Goal: Task Accomplishment & Management: Manage account settings

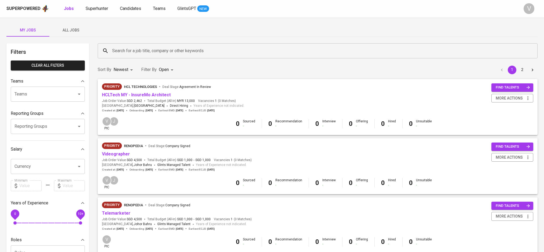
scroll to position [25, 0]
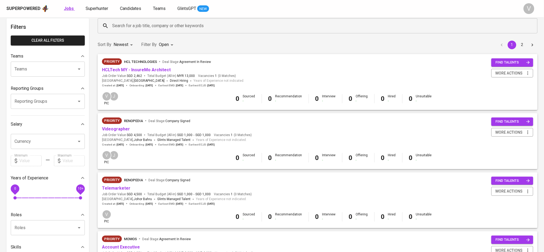
click at [69, 8] on b "Jobs" at bounding box center [69, 8] width 10 height 5
type input "OPEN"
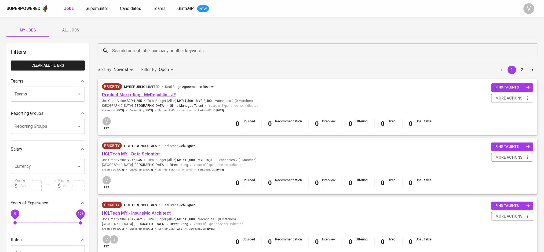
click at [150, 94] on link "Product Marketing - MyRepublic - JF" at bounding box center [139, 94] width 74 height 5
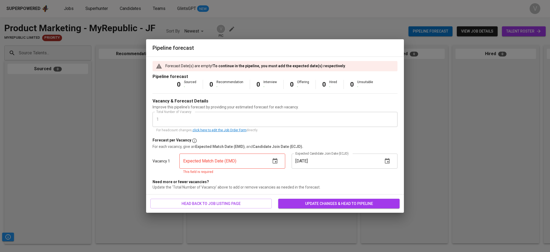
click at [272, 158] on icon "button" at bounding box center [275, 161] width 6 height 6
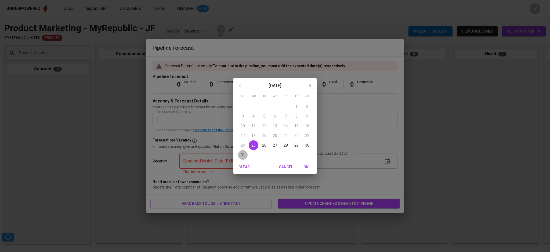
click at [245, 152] on span "31" at bounding box center [243, 154] width 10 height 5
type input "08/31/2025"
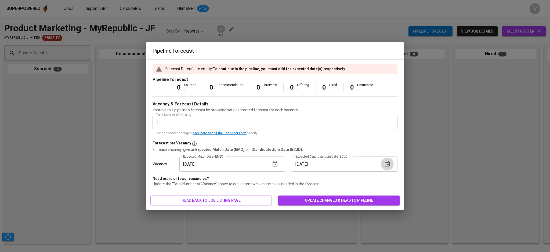
click at [388, 164] on icon "button" at bounding box center [387, 163] width 5 height 5
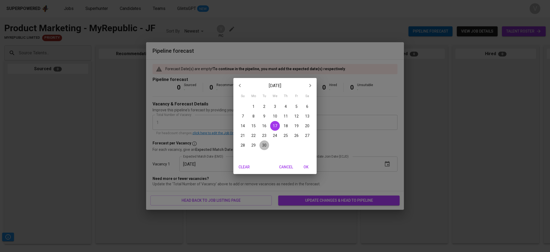
click at [267, 145] on span "30" at bounding box center [264, 144] width 10 height 5
type input "09/30/2025"
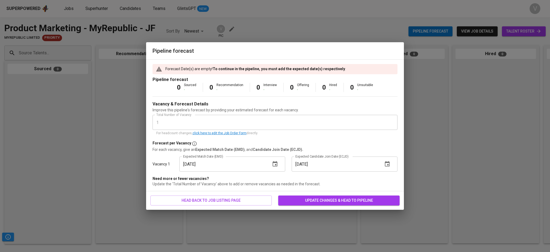
click at [393, 197] on span "update changes & head to pipeline" at bounding box center [339, 200] width 113 height 7
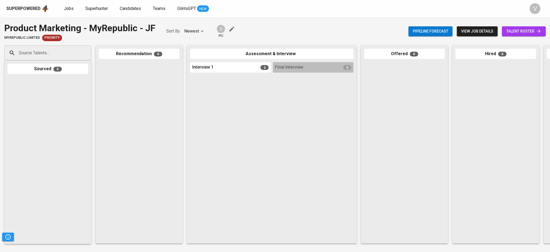
click at [231, 31] on icon "button" at bounding box center [232, 29] width 6 height 6
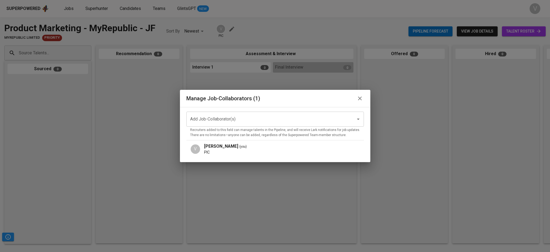
click at [228, 119] on input "Add Job-Collaborator(s)" at bounding box center [268, 119] width 158 height 10
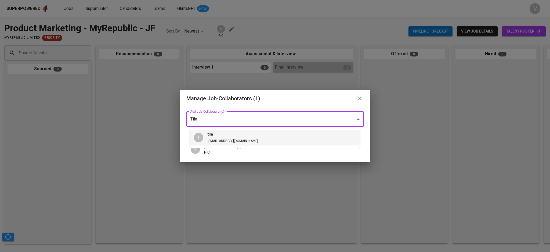
click at [219, 132] on h6 "tila" at bounding box center [233, 134] width 50 height 6
type input "Tila"
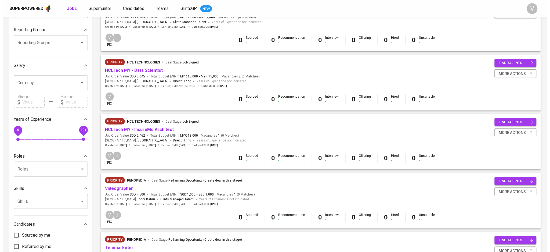
scroll to position [71, 0]
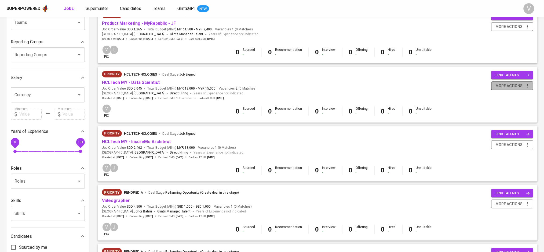
click at [501, 86] on span "more actions" at bounding box center [509, 85] width 27 height 7
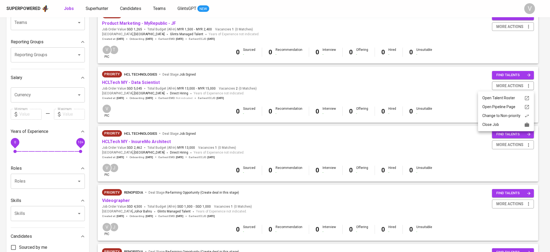
click at [495, 122] on div "Close Job" at bounding box center [505, 125] width 47 height 6
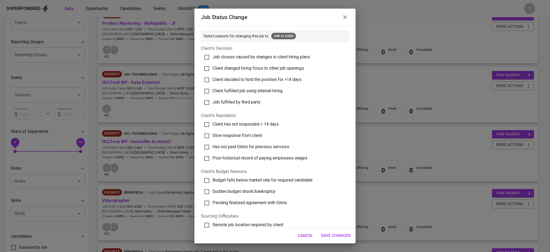
scroll to position [0, 0]
click at [210, 68] on input "Client changed hiring focus to other job openings" at bounding box center [206, 68] width 11 height 11
checkbox input "true"
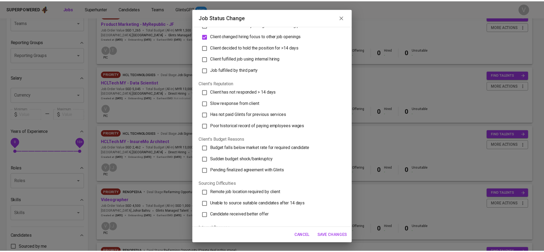
scroll to position [71, 0]
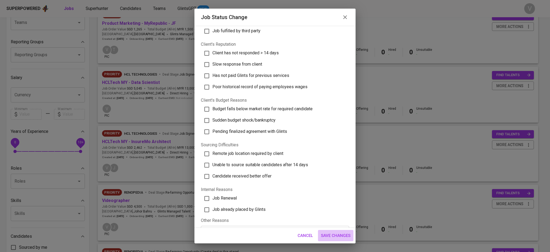
click at [336, 234] on span "Save Changes" at bounding box center [336, 235] width 30 height 7
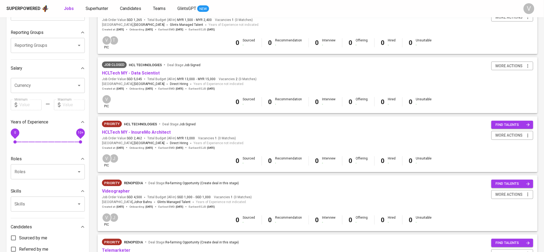
scroll to position [107, 0]
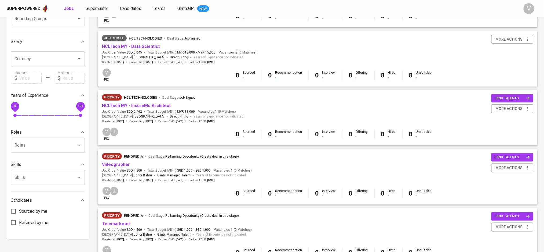
drag, startPoint x: 145, startPoint y: 105, endPoint x: 291, endPoint y: 103, distance: 145.6
click at [291, 103] on div "Priority HCL Technologies Deal Stage : Job Signed HCLTech MY - InsureMo Archite…" at bounding box center [318, 108] width 432 height 29
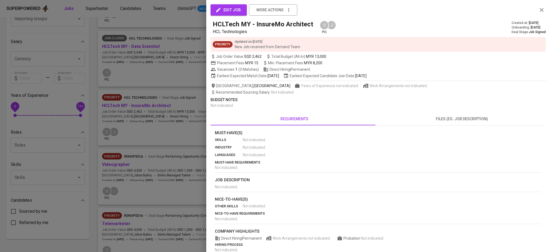
click at [540, 11] on icon "button" at bounding box center [542, 10] width 4 height 4
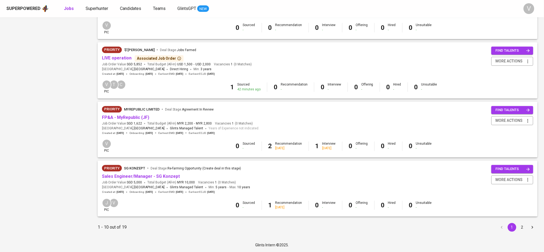
scroll to position [455, 0]
click at [522, 228] on button "2" at bounding box center [522, 227] width 9 height 9
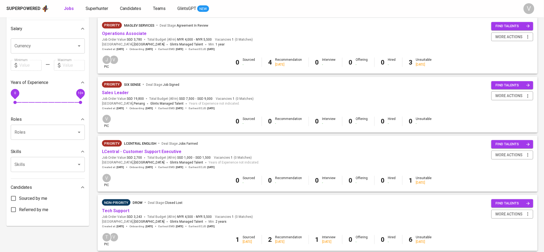
scroll to position [117, 0]
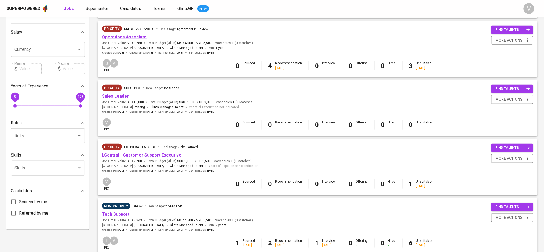
click at [130, 37] on link "Operations Associate" at bounding box center [124, 36] width 45 height 5
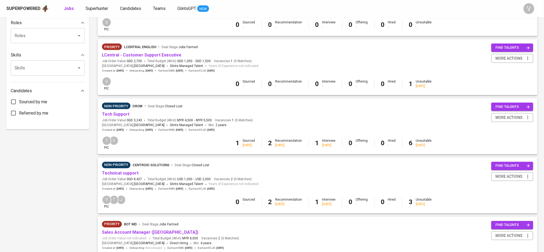
scroll to position [335, 0]
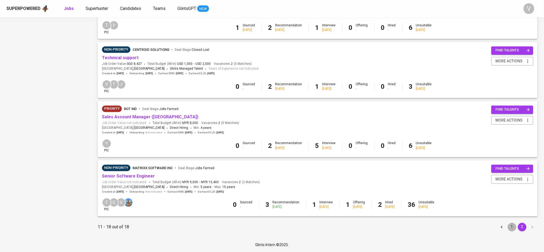
click at [511, 227] on button "1" at bounding box center [512, 227] width 9 height 9
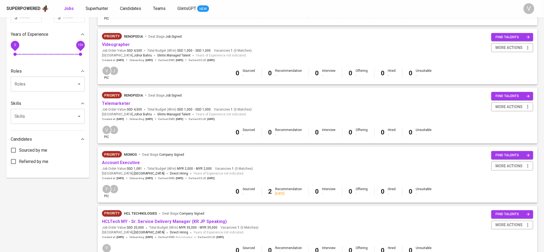
scroll to position [132, 0]
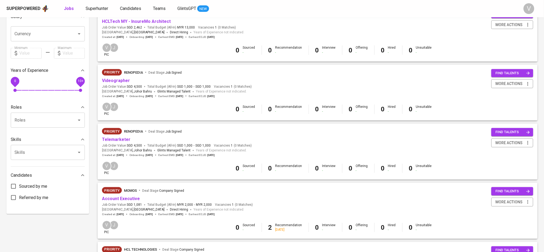
click at [57, 242] on div "Filters Clear All filters Teams Teams Teams Reporting Groups Reporting Groups R…" at bounding box center [47, 230] width 83 height 638
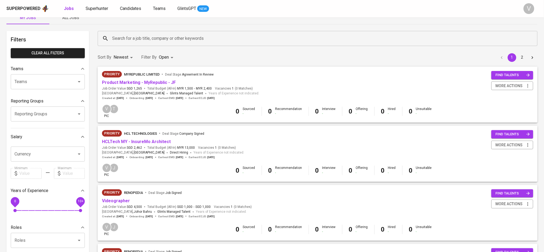
scroll to position [0, 0]
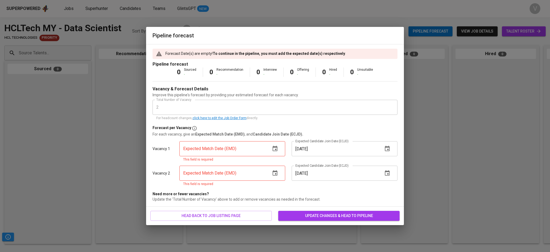
click at [280, 150] on button "button" at bounding box center [275, 148] width 13 height 13
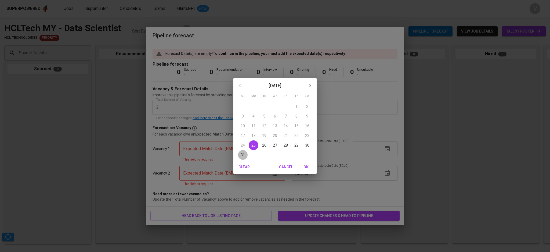
click at [244, 153] on p "31" at bounding box center [243, 154] width 4 height 5
type input "08/31/2025"
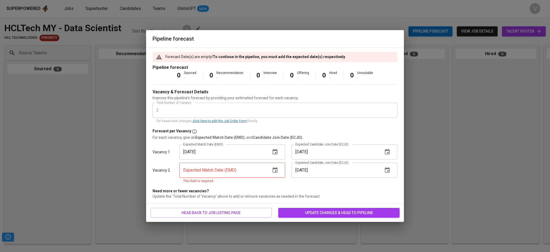
click at [278, 171] on button "button" at bounding box center [275, 170] width 13 height 13
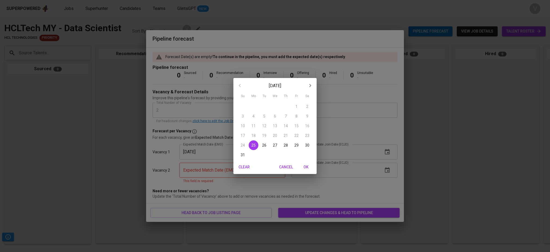
drag, startPoint x: 242, startPoint y: 157, endPoint x: 282, endPoint y: 160, distance: 40.1
click at [244, 157] on p "31" at bounding box center [243, 154] width 4 height 5
type input "08/31/2025"
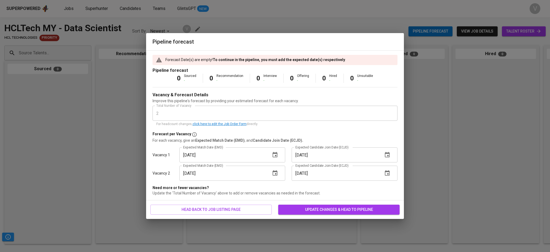
click at [396, 208] on button "update changes & head to pipeline" at bounding box center [338, 209] width 121 height 10
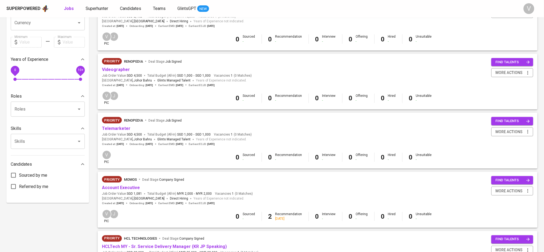
scroll to position [143, 0]
click at [273, 132] on div "Priority renopedia Deal Stage : Job Signed Telemarketer Job Order Value SGD 4,5…" at bounding box center [318, 131] width 432 height 29
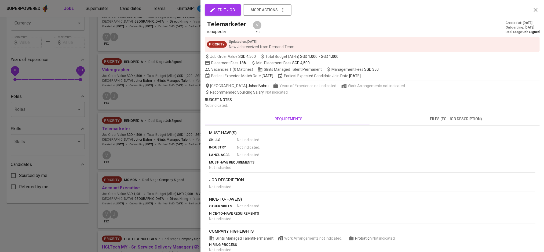
scroll to position [179, 0]
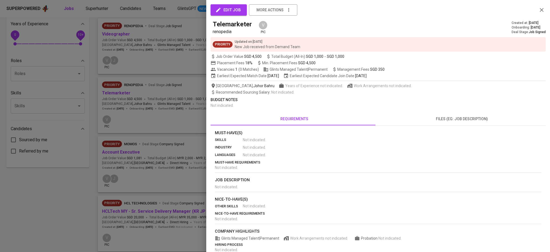
click at [539, 11] on icon "button" at bounding box center [542, 10] width 6 height 6
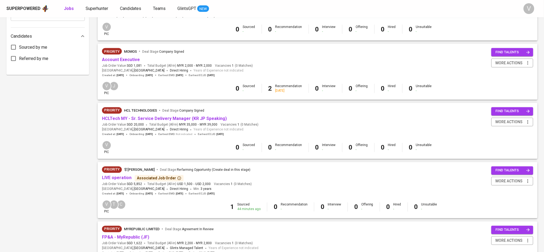
scroll to position [251, 0]
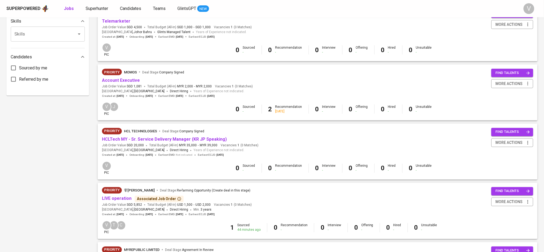
click at [287, 144] on div "Priority HCL Technologies Deal Stage : Company Signed HCLTech MY - Sr. Service …" at bounding box center [318, 142] width 432 height 29
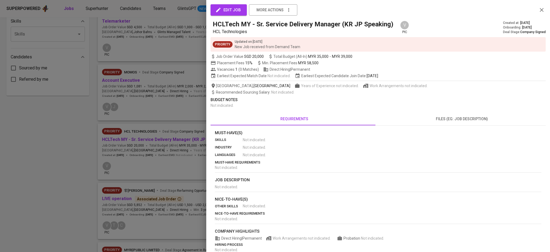
click at [88, 148] on div at bounding box center [275, 126] width 550 height 252
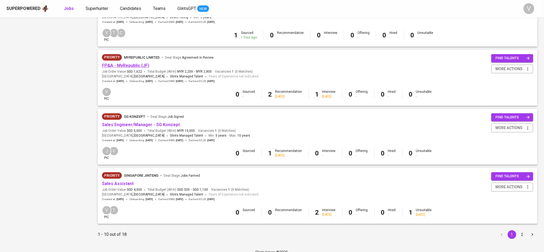
scroll to position [455, 0]
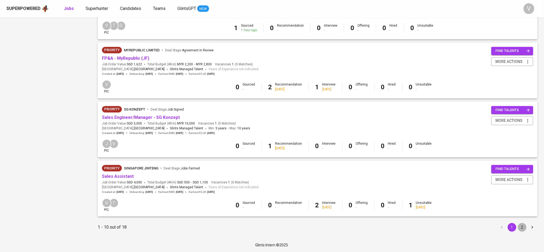
click at [522, 225] on button "2" at bounding box center [522, 227] width 9 height 9
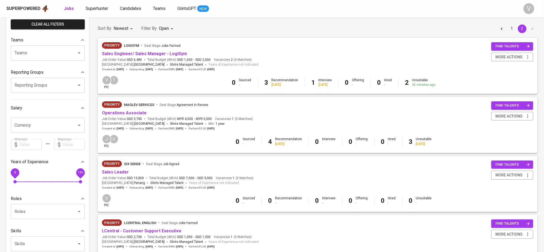
scroll to position [41, 0]
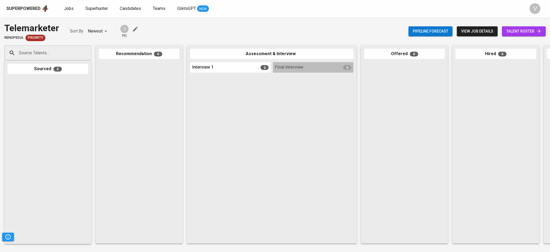
click at [135, 30] on icon "button" at bounding box center [135, 29] width 5 height 5
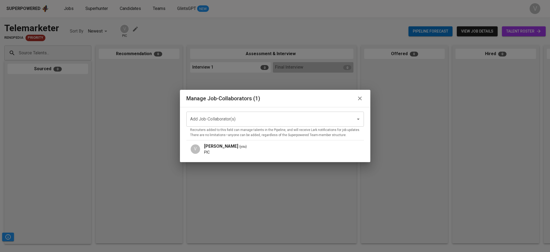
click at [215, 115] on input "Add Job-Collaborator(s)" at bounding box center [268, 119] width 158 height 10
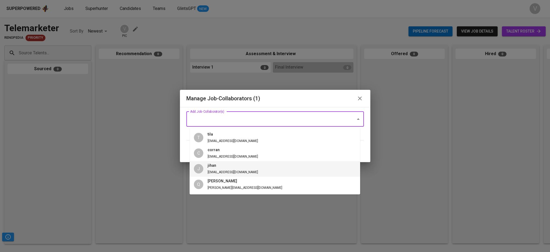
click at [221, 163] on h6 "jihan" at bounding box center [233, 166] width 50 height 6
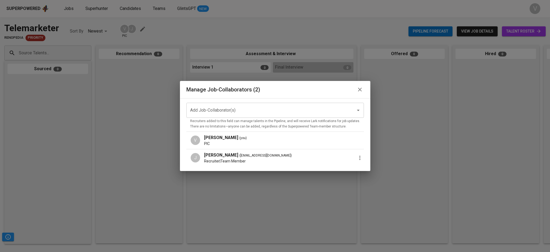
click at [357, 90] on icon "button" at bounding box center [360, 89] width 6 height 6
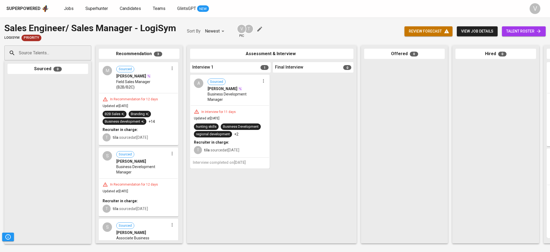
click at [115, 89] on div "M Sourced [PERSON_NAME] Sales Manager (B2B/B2C)" at bounding box center [138, 78] width 78 height 30
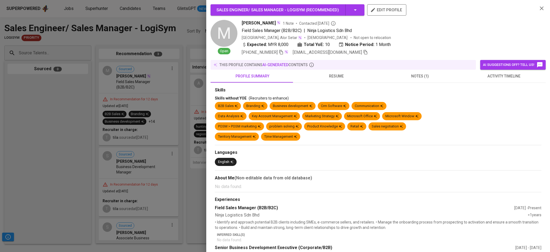
scroll to position [49, 0]
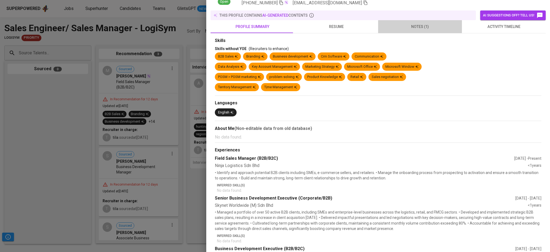
click at [418, 25] on span "notes (1)" at bounding box center [419, 26] width 77 height 7
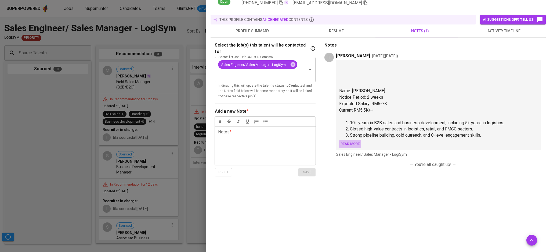
click at [345, 142] on span "Read more" at bounding box center [350, 144] width 19 height 6
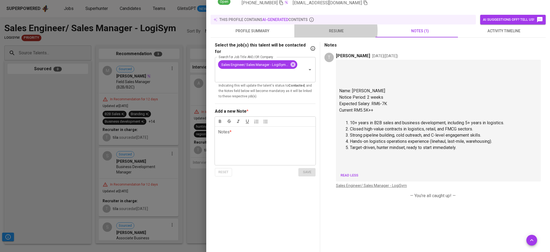
click at [329, 31] on span "resume" at bounding box center [336, 31] width 77 height 7
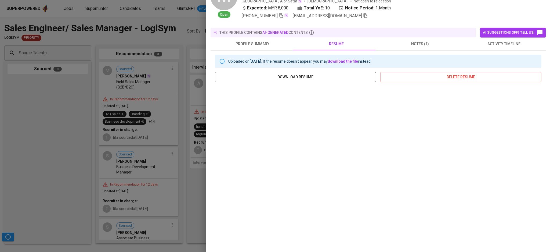
scroll to position [36, 0]
click at [11, 97] on div at bounding box center [275, 126] width 550 height 252
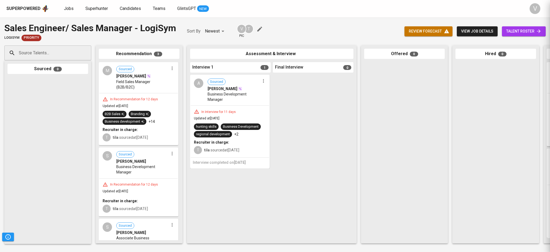
scroll to position [0, 0]
click at [139, 75] on span "Mohd Shahril bin Yahaya" at bounding box center [131, 75] width 30 height 5
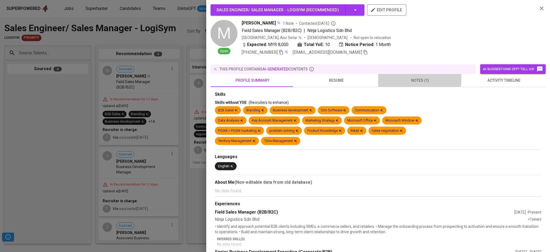
click at [403, 77] on span "notes (1)" at bounding box center [419, 80] width 77 height 7
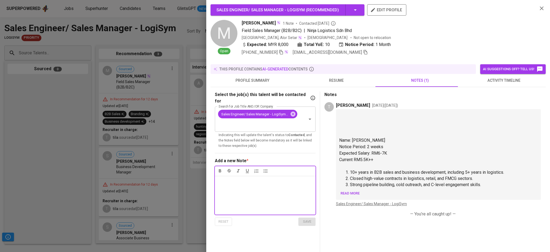
scroll to position [24, 0]
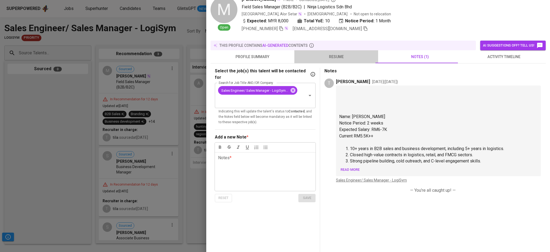
click at [346, 60] on button "resume" at bounding box center [336, 56] width 84 height 13
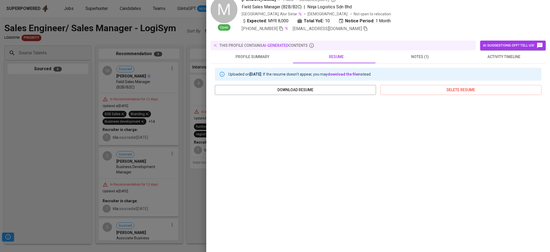
scroll to position [36, 0]
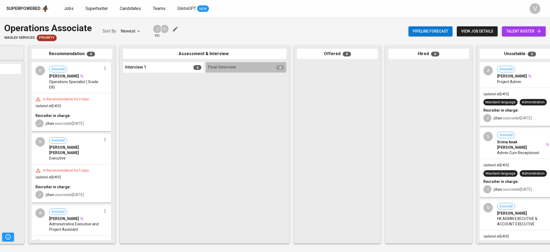
scroll to position [0, 69]
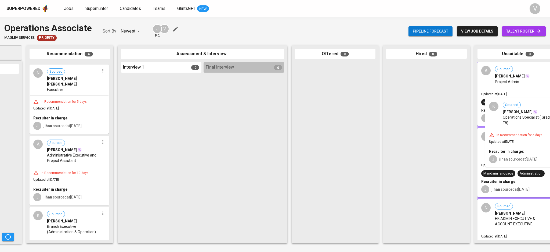
drag, startPoint x: 73, startPoint y: 81, endPoint x: 532, endPoint y: 118, distance: 461.0
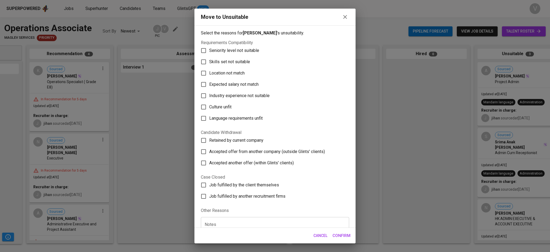
click at [221, 63] on span "Skills set not suitable" at bounding box center [229, 62] width 41 height 6
click at [209, 63] on input "Skills set not suitable" at bounding box center [203, 61] width 11 height 11
checkbox input "true"
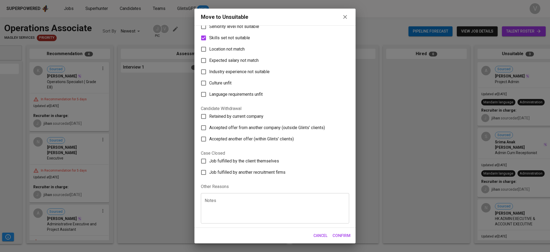
click at [228, 199] on textarea at bounding box center [275, 208] width 141 height 20
type textarea "C"
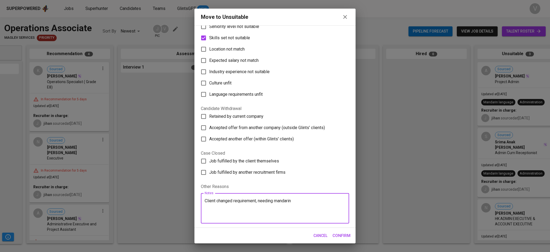
type textarea "Client changed requirement, needing mandarin"
click at [338, 232] on span "Confirm" at bounding box center [342, 235] width 18 height 7
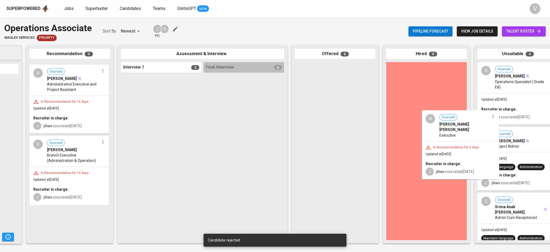
scroll to position [0, 63]
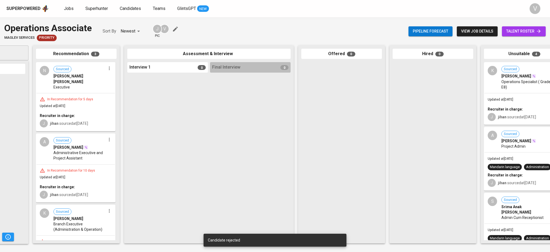
drag, startPoint x: 493, startPoint y: 127, endPoint x: 497, endPoint y: 127, distance: 4.3
click at [497, 127] on div "A Sourced [PERSON_NAME] Project Admin Updated at [DATE] Mandarin language Admin…" at bounding box center [524, 159] width 80 height 64
click at [496, 127] on div "A Sourced [PERSON_NAME] Project Admin" at bounding box center [524, 139] width 78 height 25
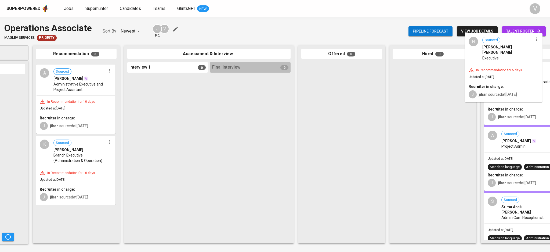
drag, startPoint x: 201, startPoint y: 83, endPoint x: 532, endPoint y: 46, distance: 332.9
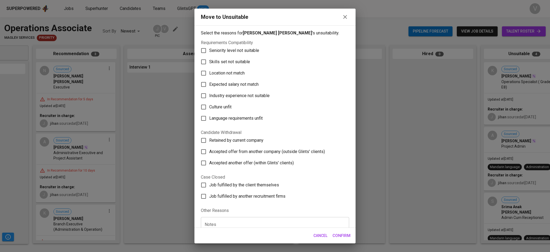
drag, startPoint x: 218, startPoint y: 63, endPoint x: 223, endPoint y: 133, distance: 70.5
click at [218, 63] on span "Skills set not suitable" at bounding box center [229, 62] width 41 height 6
click at [209, 63] on input "Skills set not suitable" at bounding box center [203, 61] width 11 height 11
checkbox input "true"
click at [248, 221] on div "Notes" at bounding box center [275, 232] width 148 height 30
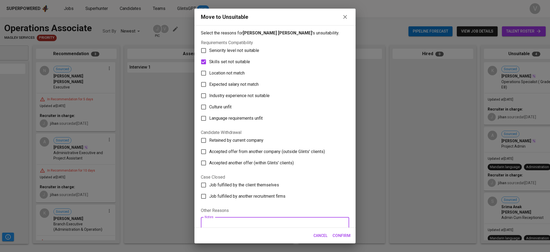
paste textarea "Client changed requirement, needing mandarin"
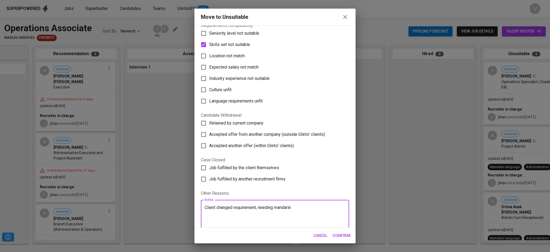
scroll to position [24, 0]
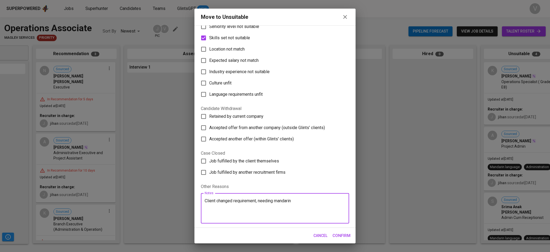
type textarea "Client changed requirement, needing mandarin"
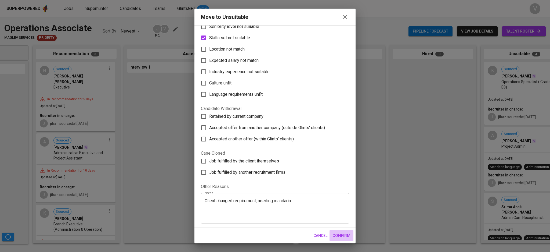
click at [335, 232] on span "Confirm" at bounding box center [342, 235] width 18 height 7
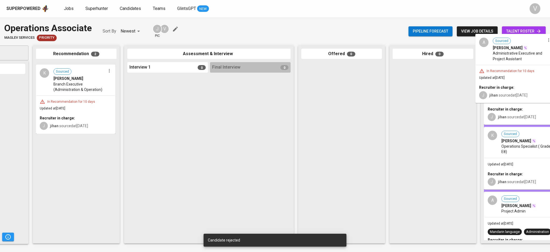
drag, startPoint x: 92, startPoint y: 91, endPoint x: 533, endPoint y: 62, distance: 442.0
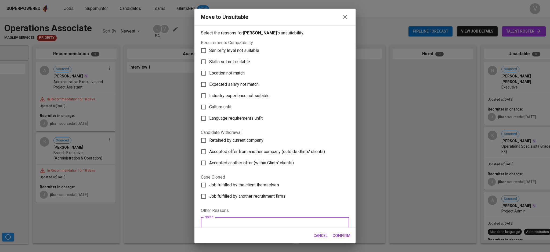
click at [249, 222] on textarea at bounding box center [275, 232] width 141 height 20
paste textarea "Client changed requirement, needing mandarin"
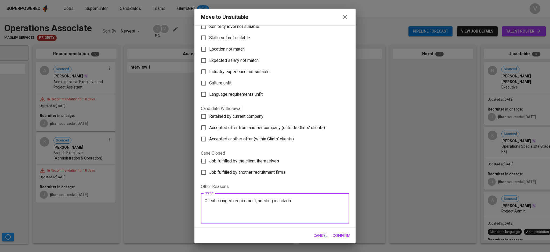
type textarea "Client changed requirement, needing mandarin"
click at [205, 37] on input "Skills set not suitable" at bounding box center [203, 37] width 11 height 11
checkbox input "true"
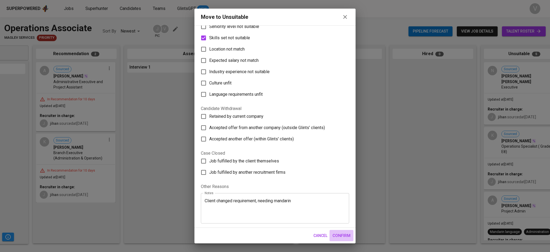
click at [339, 236] on span "Confirm" at bounding box center [342, 235] width 18 height 7
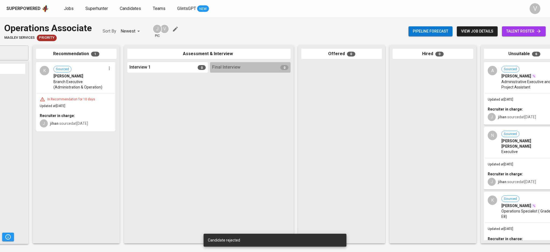
click at [61, 77] on span "[PERSON_NAME]" at bounding box center [68, 75] width 30 height 5
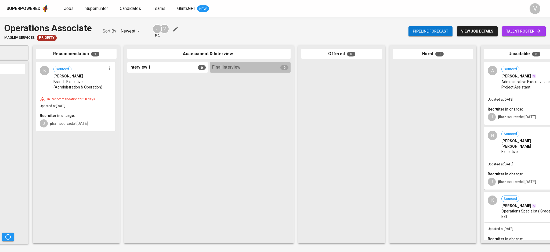
click at [62, 81] on span "Branch Executive (Administration & Operation)" at bounding box center [79, 84] width 52 height 11
click at [83, 77] on span "[PERSON_NAME]" at bounding box center [68, 75] width 30 height 5
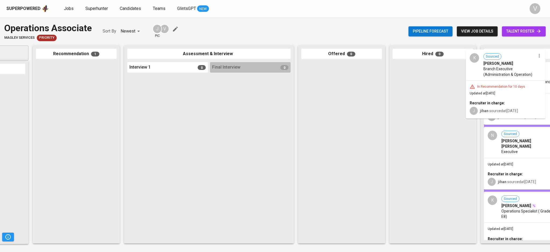
drag, startPoint x: 58, startPoint y: 81, endPoint x: 489, endPoint y: 68, distance: 431.8
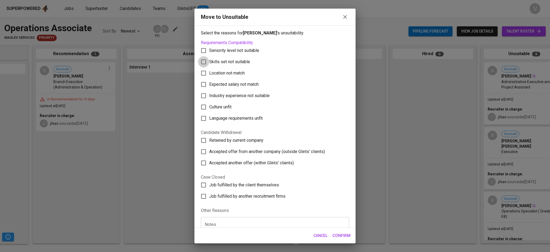
click at [205, 63] on input "Skills set not suitable" at bounding box center [203, 61] width 11 height 11
checkbox input "true"
click at [203, 50] on input "Seniority level not suitable" at bounding box center [203, 50] width 11 height 11
checkbox input "true"
click at [205, 63] on input "Skills set not suitable" at bounding box center [203, 61] width 11 height 11
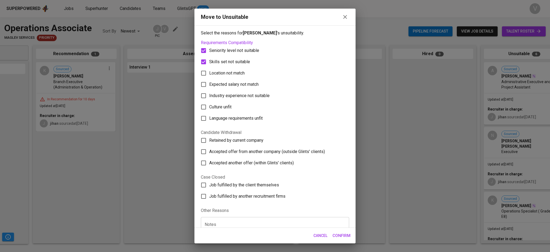
checkbox input "false"
click at [244, 219] on div "Notes" at bounding box center [275, 232] width 148 height 30
type textarea "need more than 2 YOE"
click at [338, 232] on span "Confirm" at bounding box center [342, 235] width 18 height 7
